Goal: Navigation & Orientation: Find specific page/section

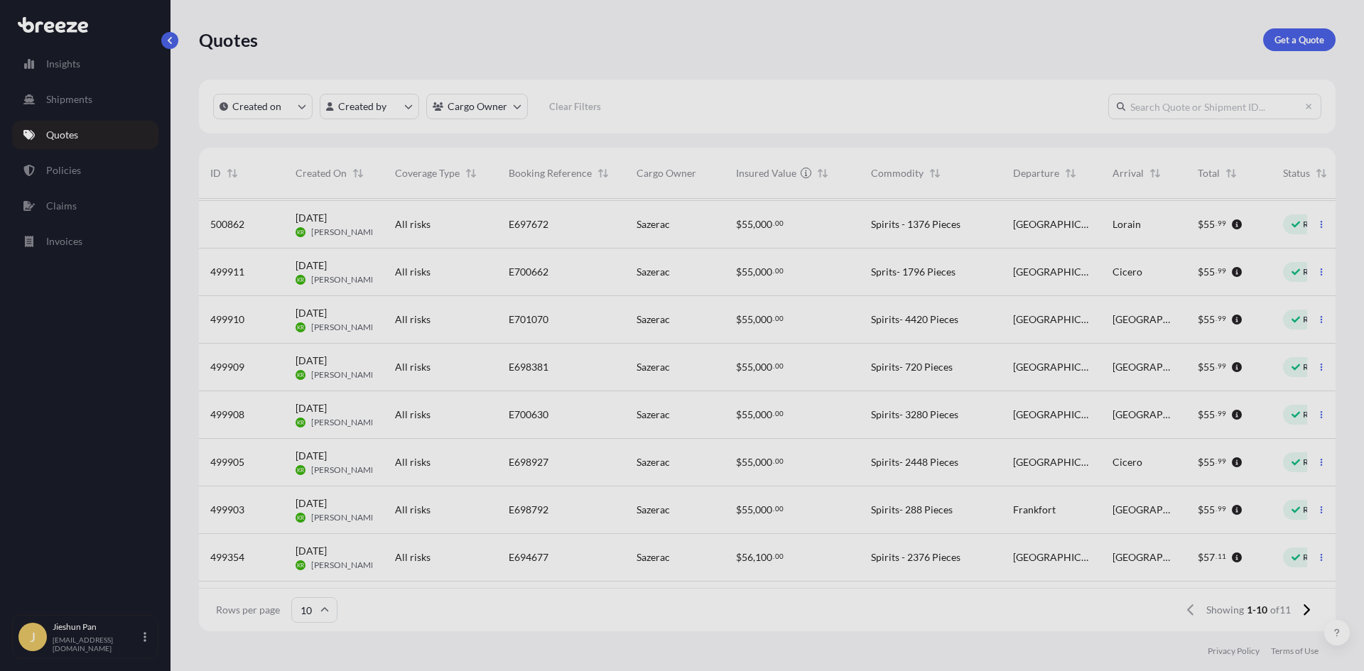
scroll to position [97, 0]
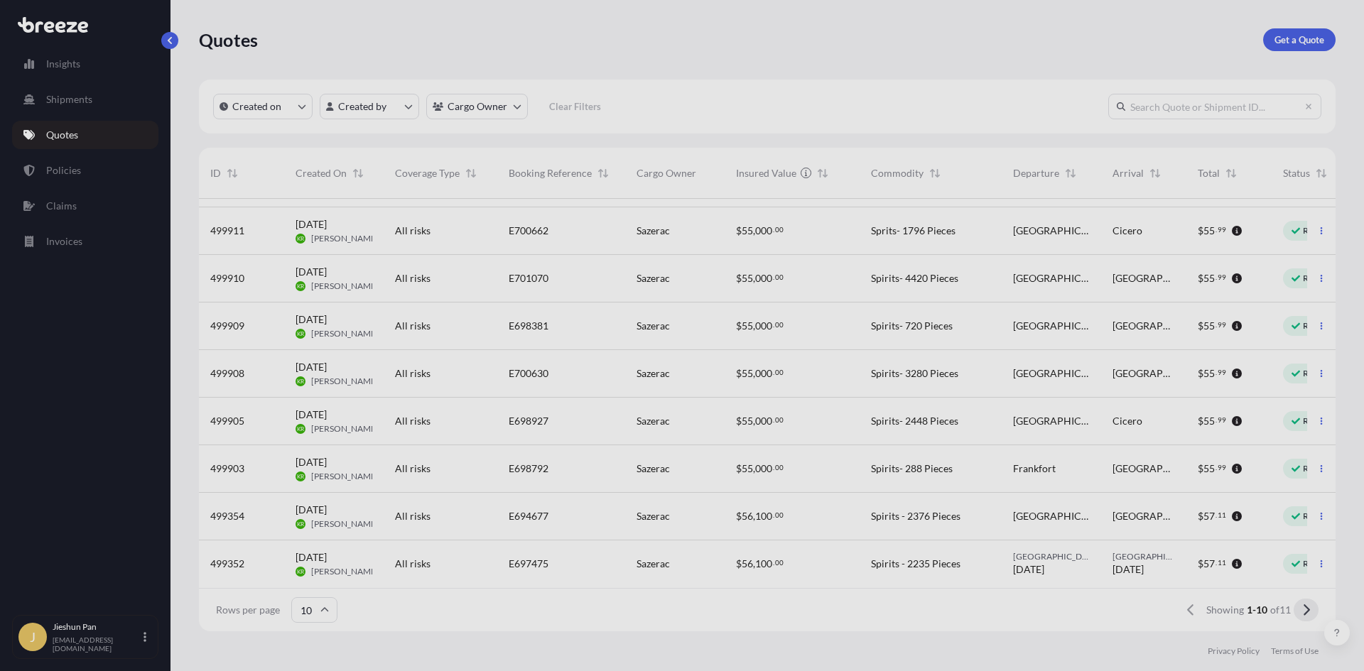
click at [1304, 616] on button at bounding box center [1305, 610] width 25 height 23
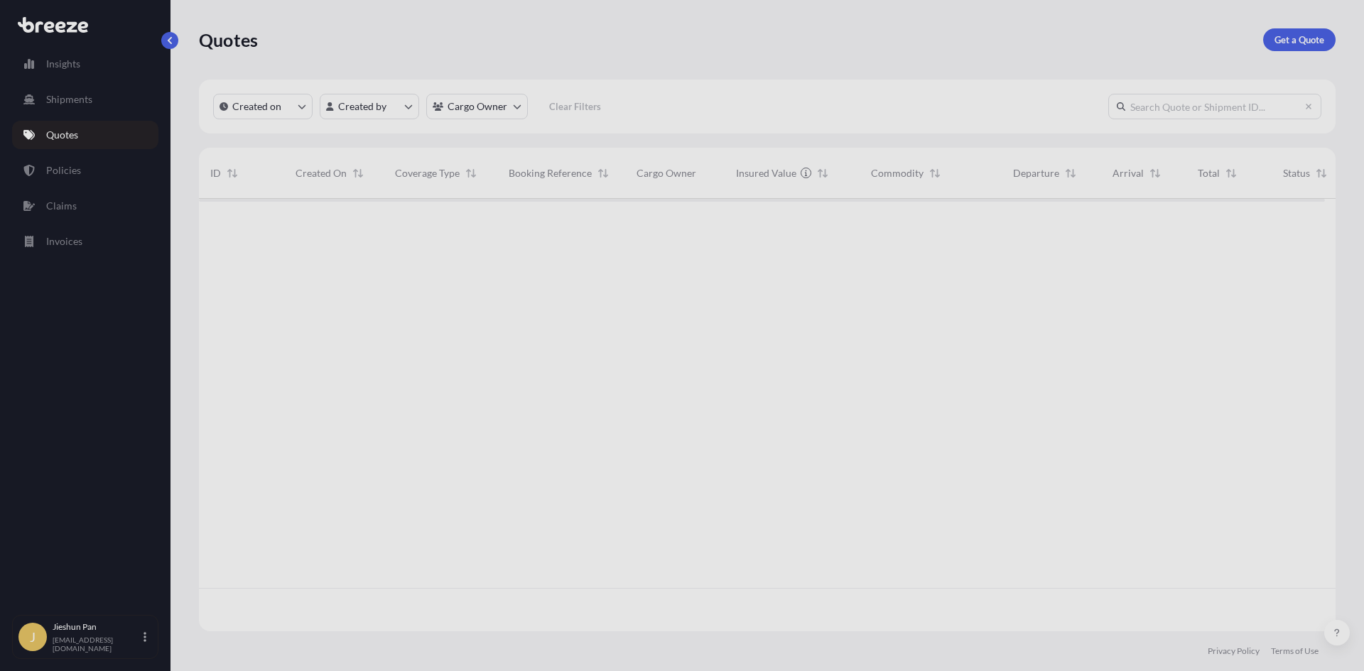
scroll to position [0, 0]
click at [1185, 614] on icon at bounding box center [1185, 610] width 8 height 13
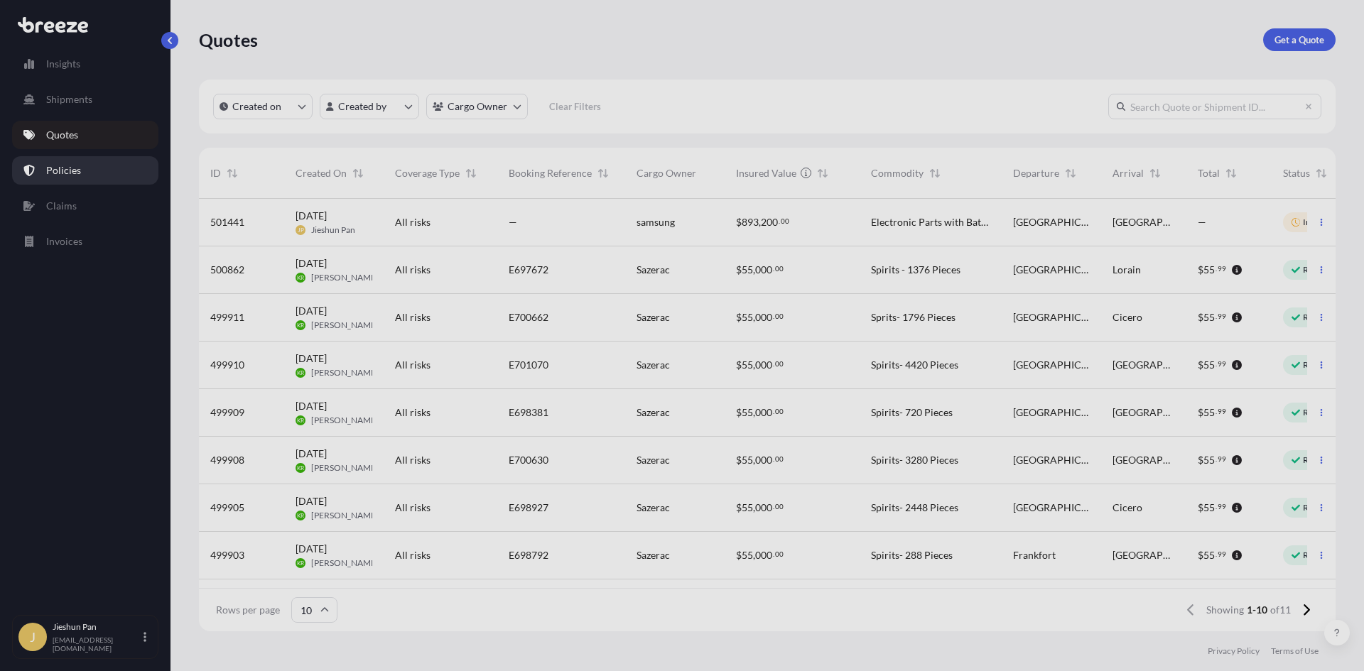
click at [94, 176] on link "Policies" at bounding box center [85, 170] width 146 height 28
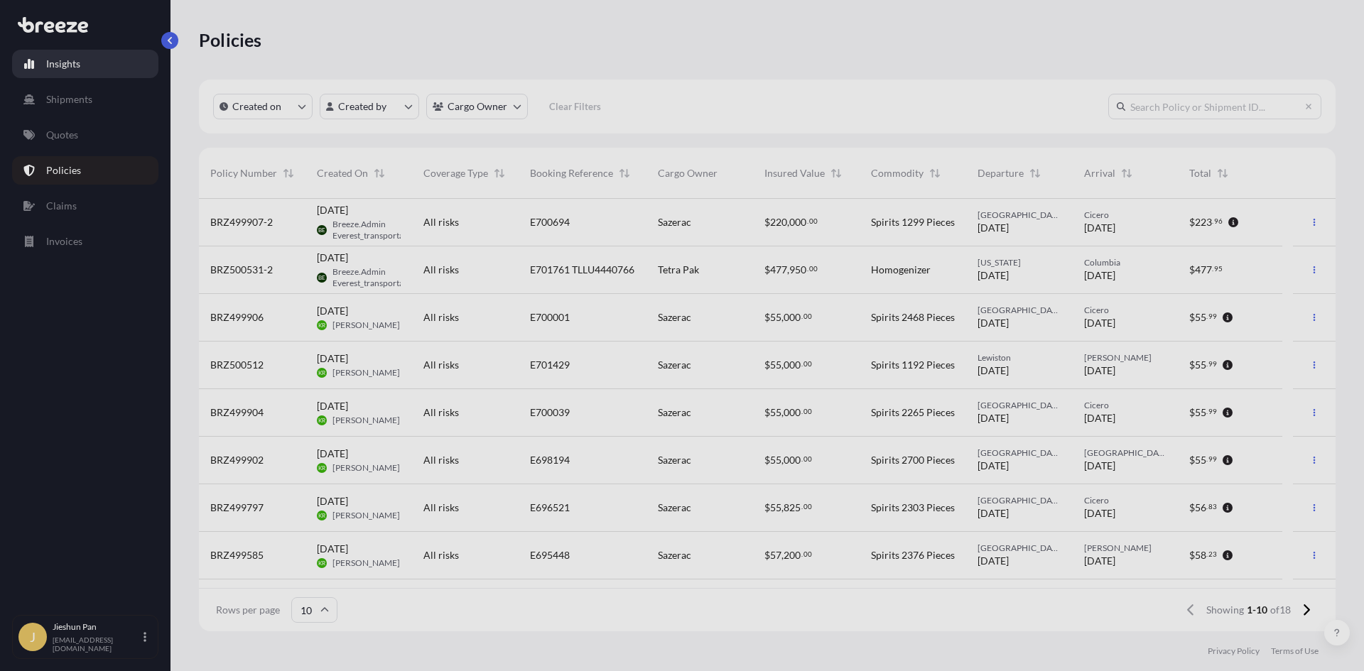
click at [97, 67] on link "Insights" at bounding box center [85, 64] width 146 height 28
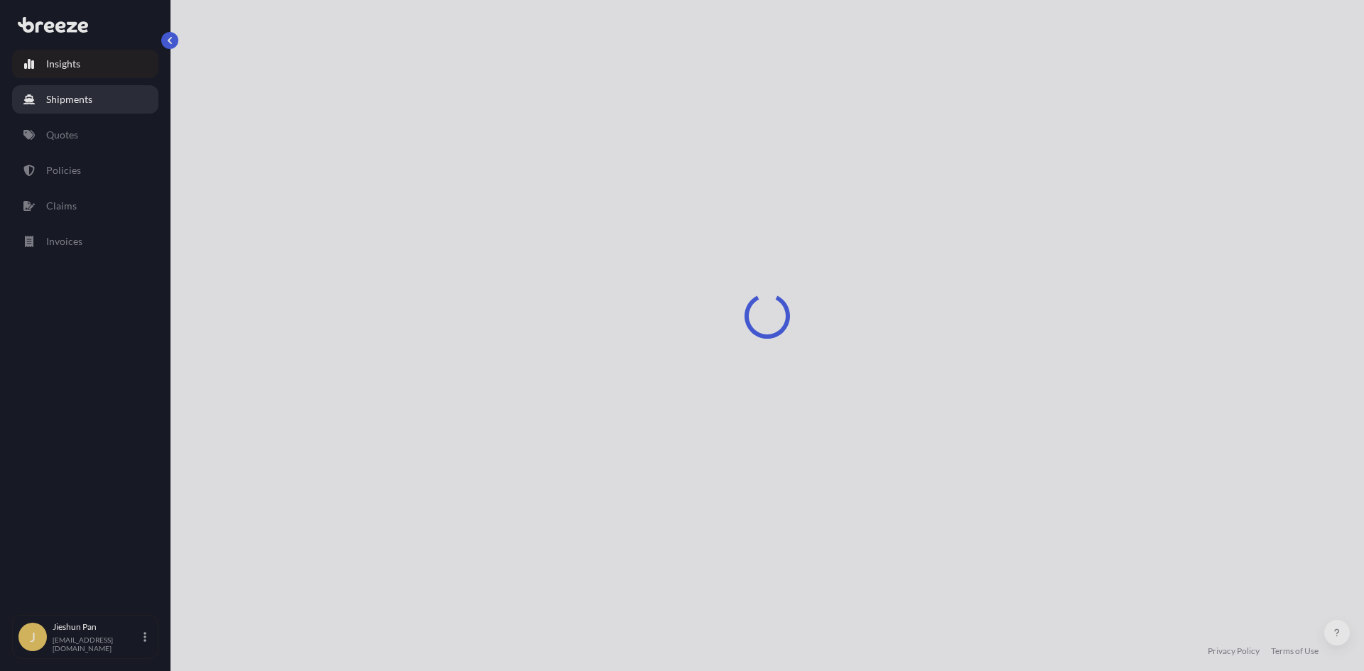
click at [93, 99] on link "Shipments" at bounding box center [85, 99] width 146 height 28
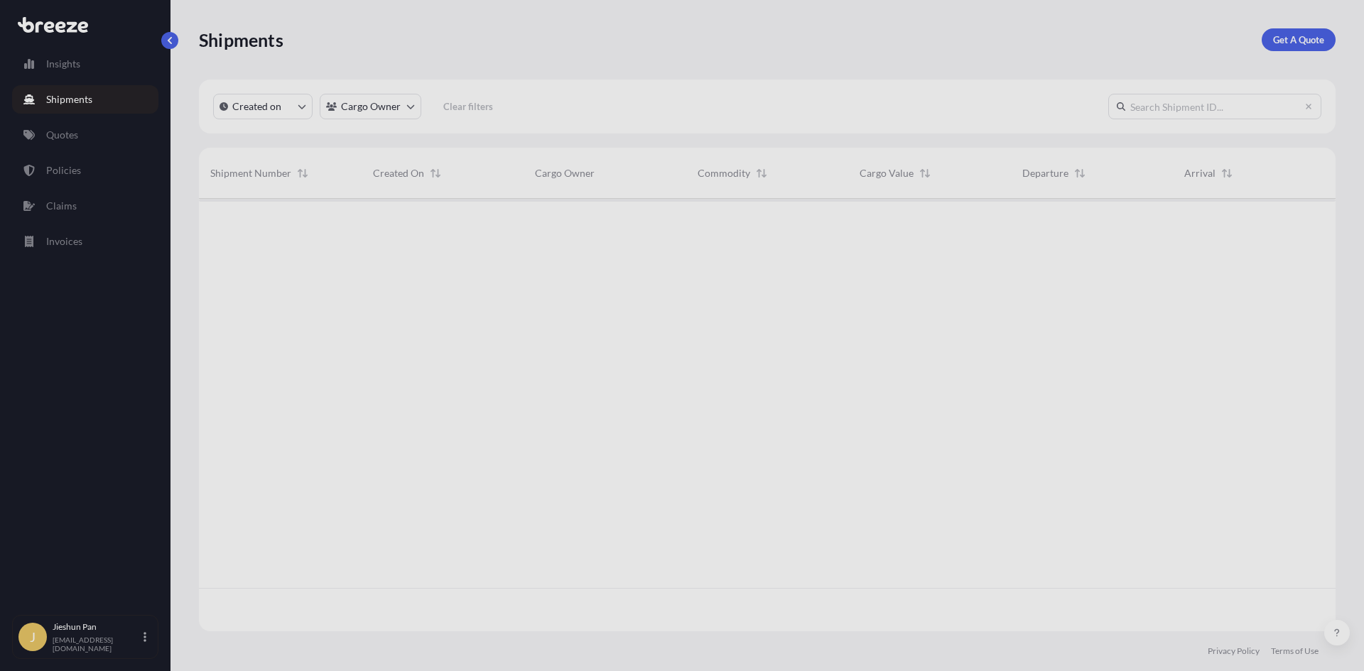
scroll to position [473, 1126]
click at [79, 175] on p "Policies" at bounding box center [63, 170] width 35 height 14
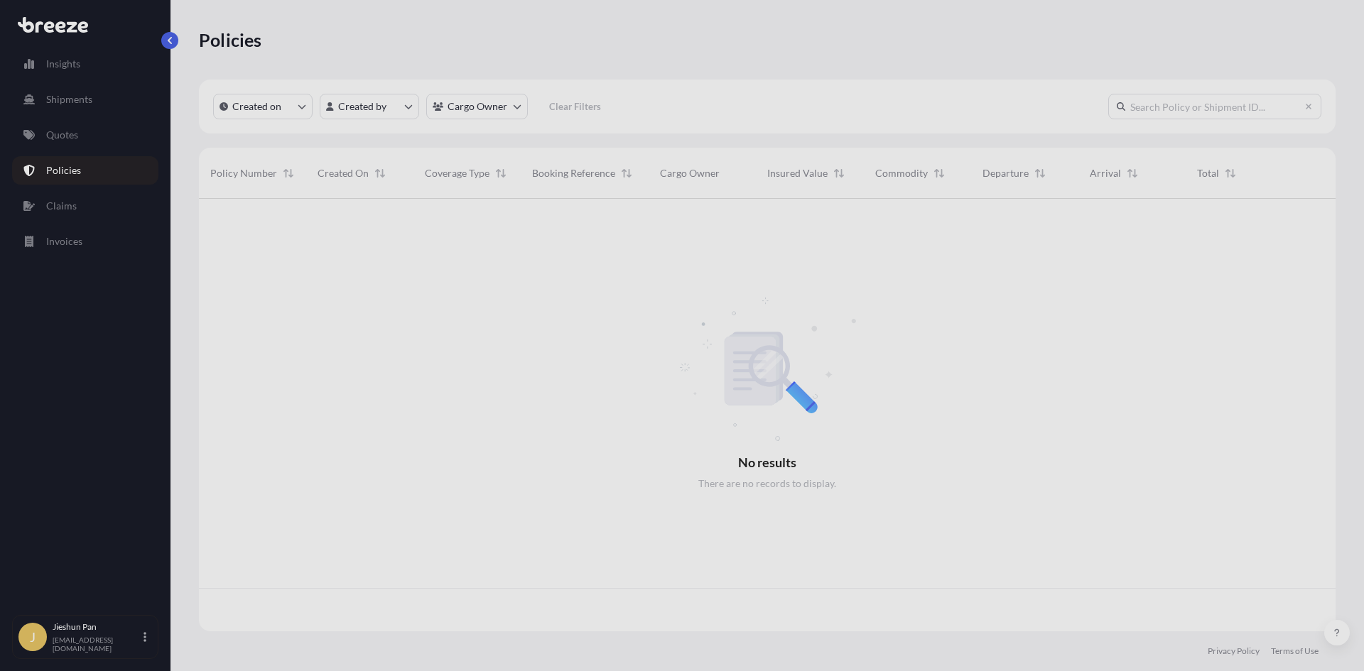
scroll to position [430, 1126]
